Goal: Task Accomplishment & Management: Manage account settings

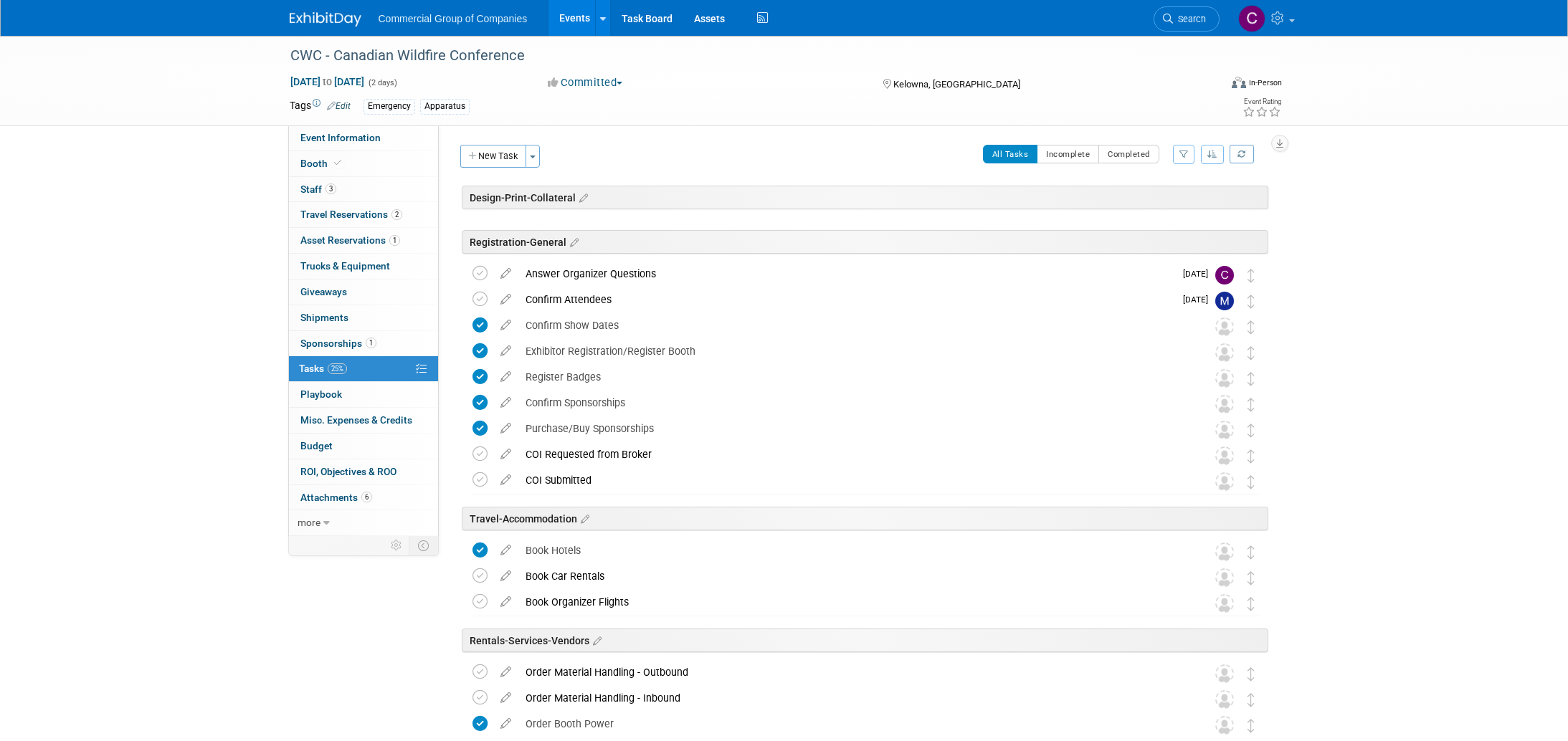
click at [316, 12] on img at bounding box center [325, 19] width 72 height 14
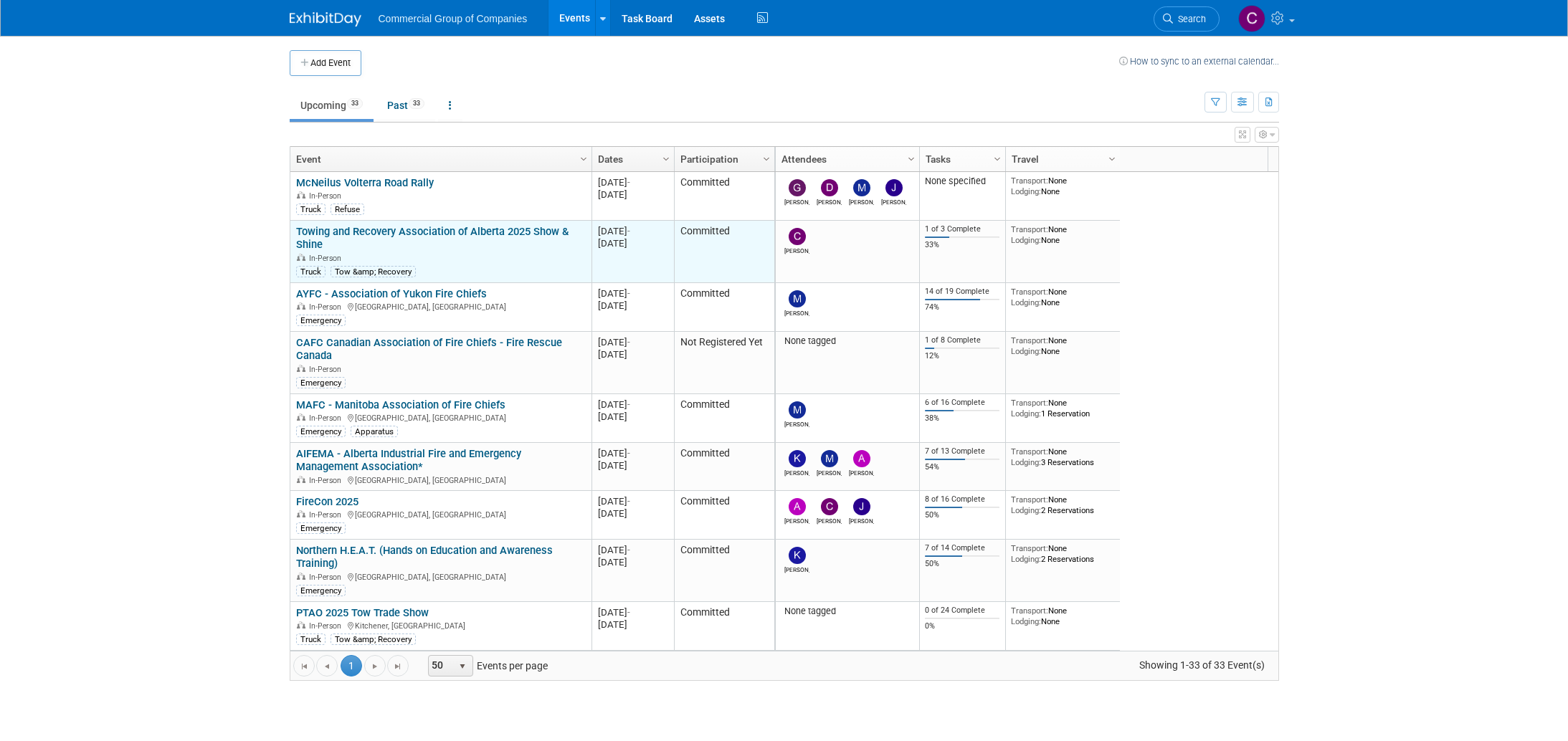
click at [420, 226] on link "Towing and Recovery Association of Alberta 2025 Show & Shine" at bounding box center [431, 238] width 272 height 27
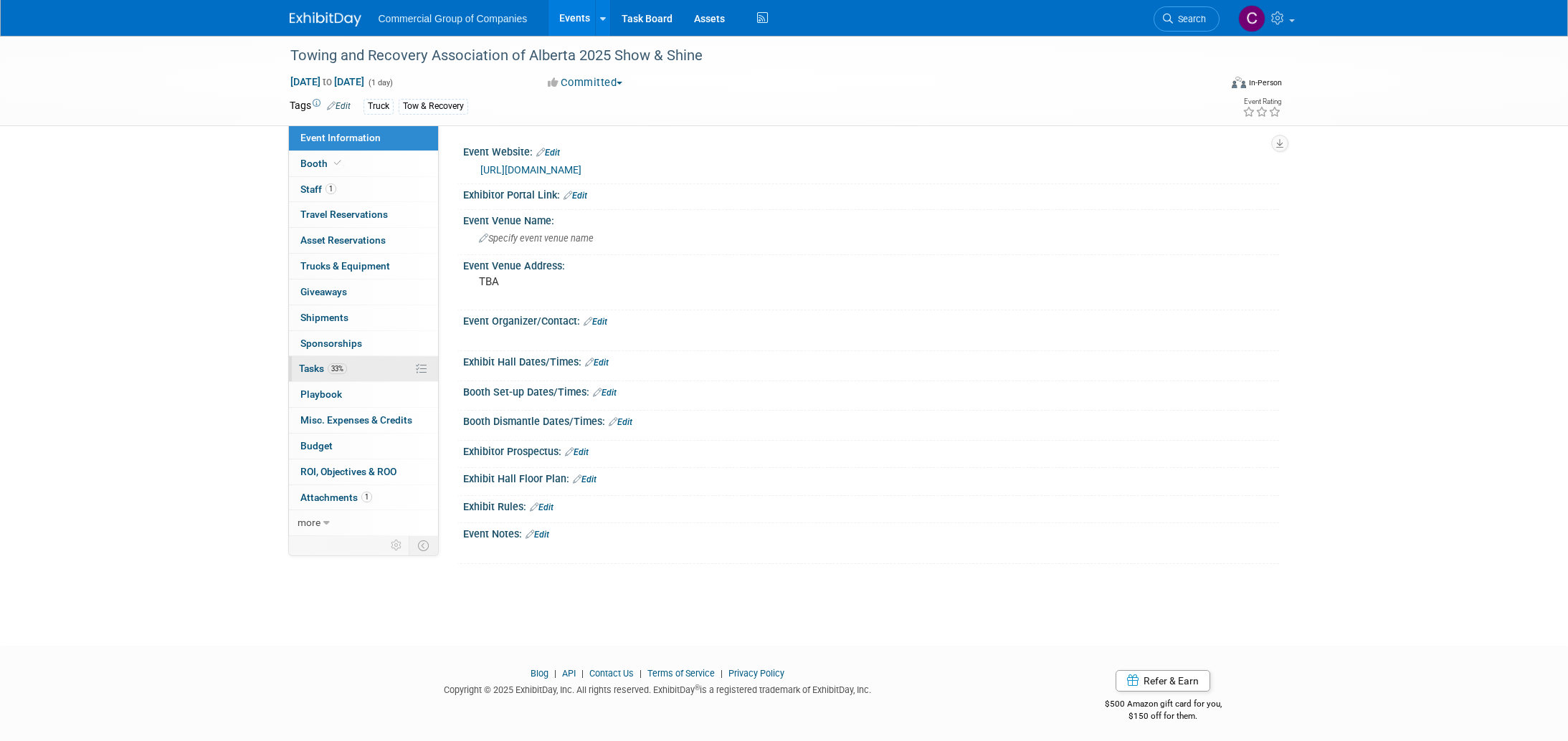
click at [370, 364] on link "33% Tasks 33%" at bounding box center [364, 368] width 149 height 25
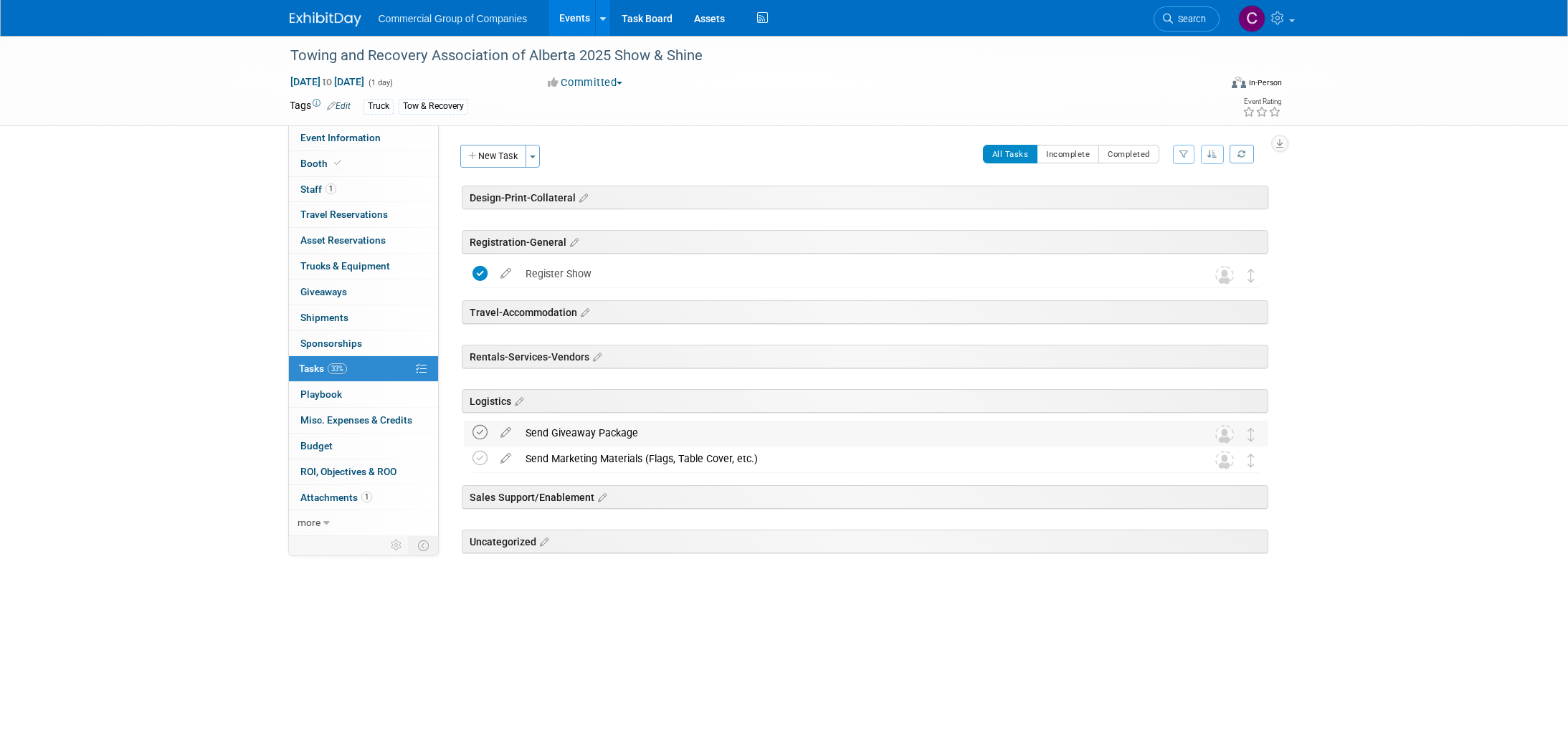
click at [484, 435] on icon at bounding box center [480, 433] width 15 height 15
